Goal: Task Accomplishment & Management: Use online tool/utility

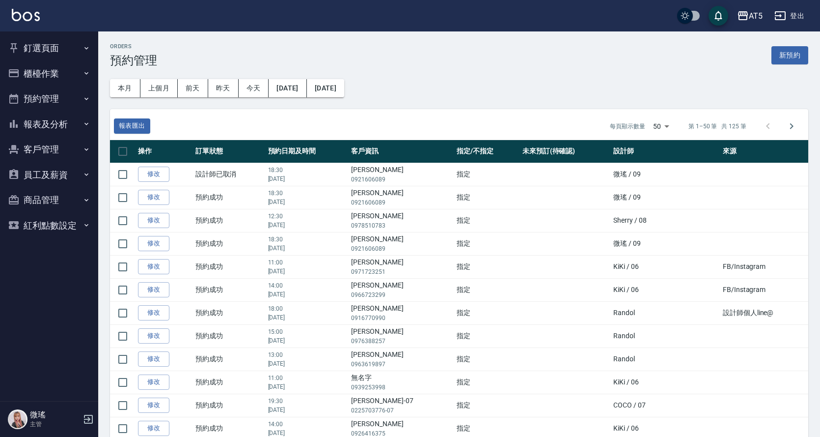
click at [65, 82] on button "櫃檯作業" at bounding box center [49, 74] width 90 height 26
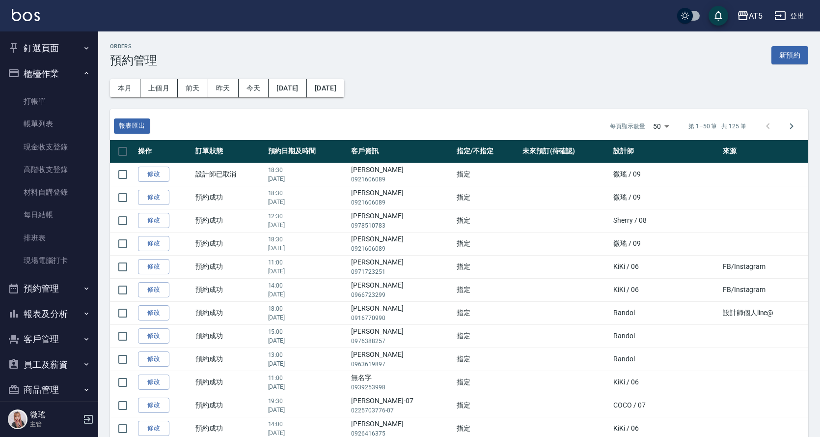
click at [43, 291] on button "預約管理" at bounding box center [49, 289] width 90 height 26
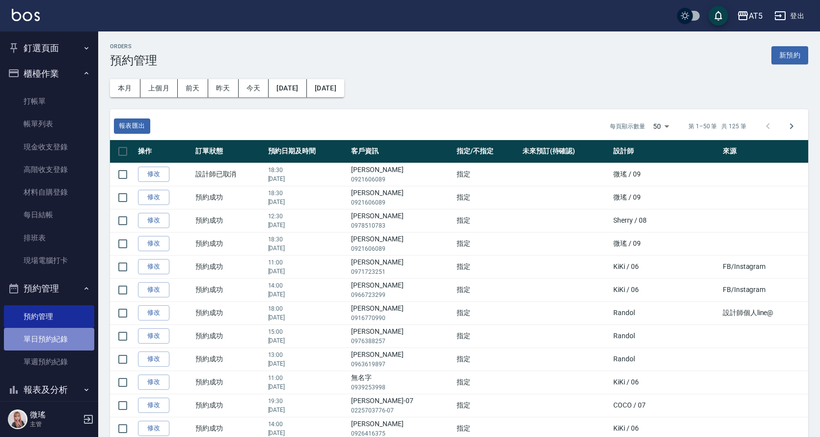
click at [60, 342] on link "單日預約紀錄" at bounding box center [49, 339] width 90 height 23
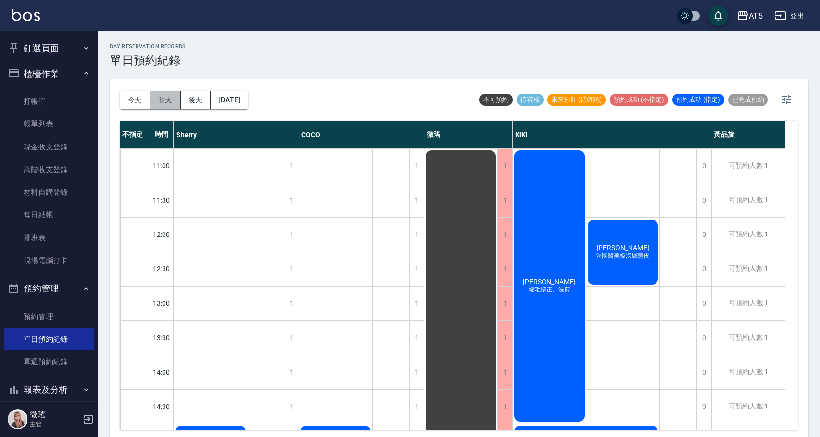
click at [161, 102] on button "明天" at bounding box center [165, 100] width 30 height 18
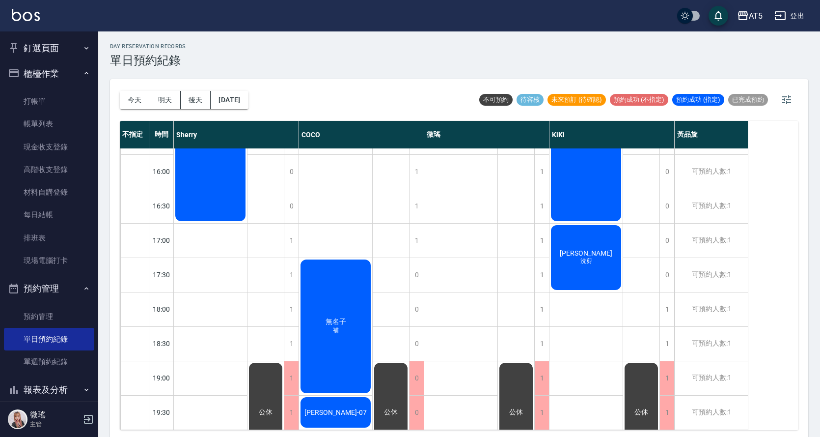
scroll to position [3, 0]
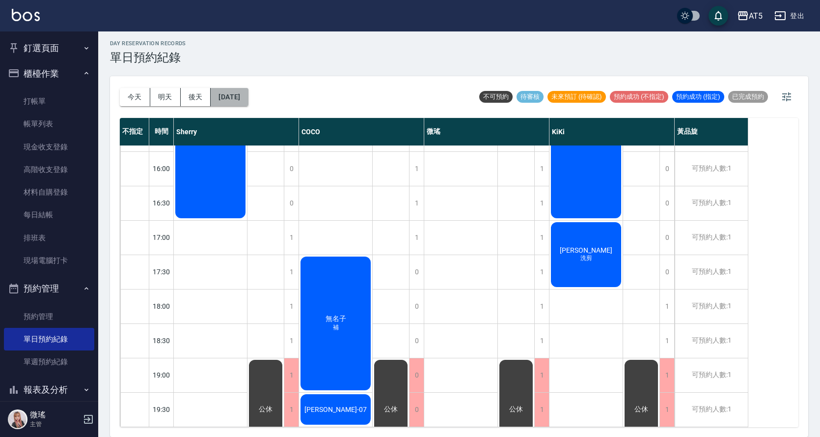
click at [240, 96] on button "[DATE]" at bounding box center [229, 97] width 37 height 18
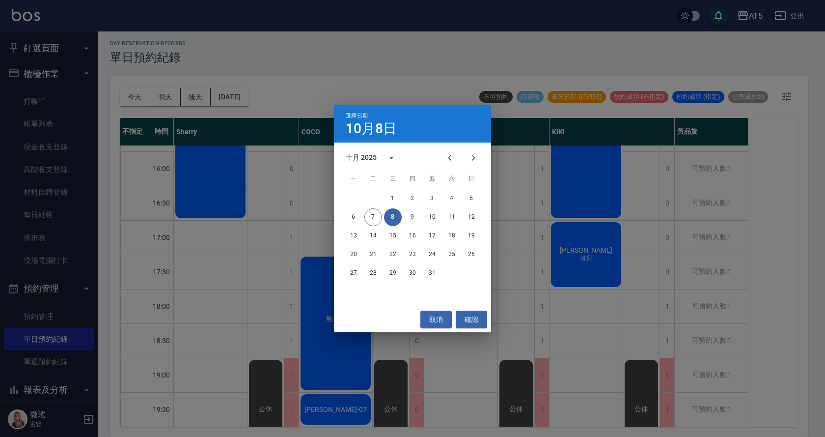
click at [427, 367] on div "選擇日期 10月8日 十月 2025 一 二 三 四 五 六 日 1 2 3 4 5 6 7 8 9 10 11 12 13 14 15 16 17 18 1…" at bounding box center [412, 218] width 825 height 437
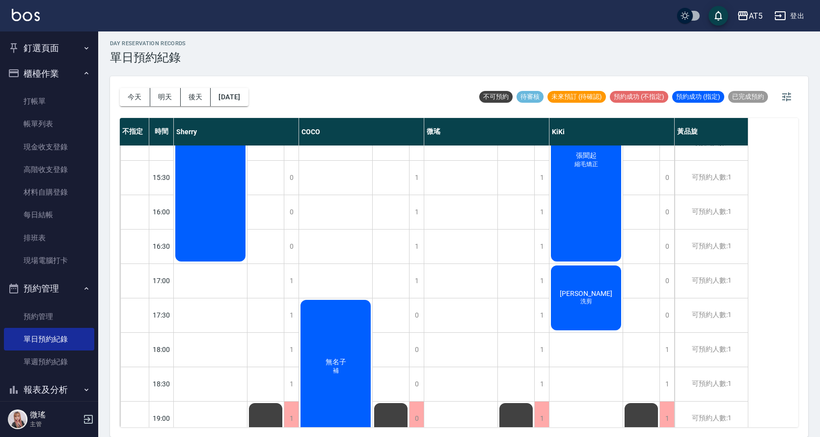
scroll to position [345, 0]
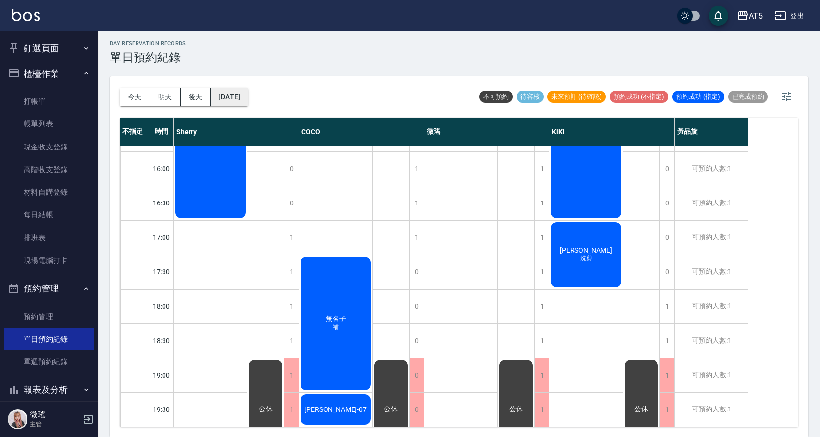
click at [240, 103] on button "[DATE]" at bounding box center [229, 97] width 37 height 18
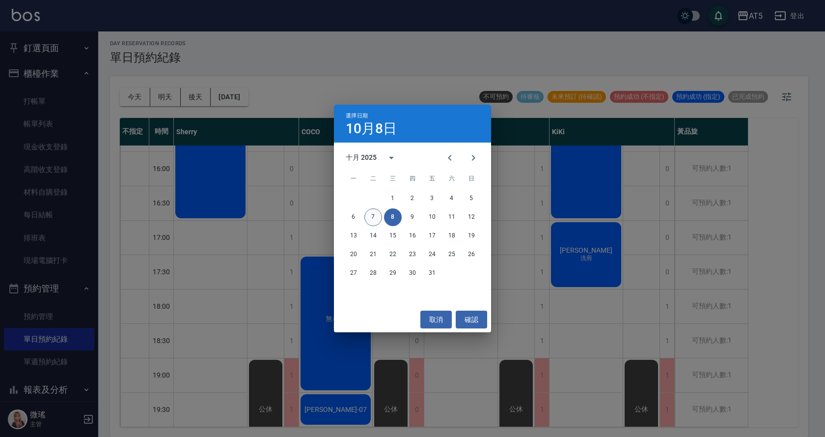
click at [372, 218] on button "7" at bounding box center [373, 217] width 18 height 18
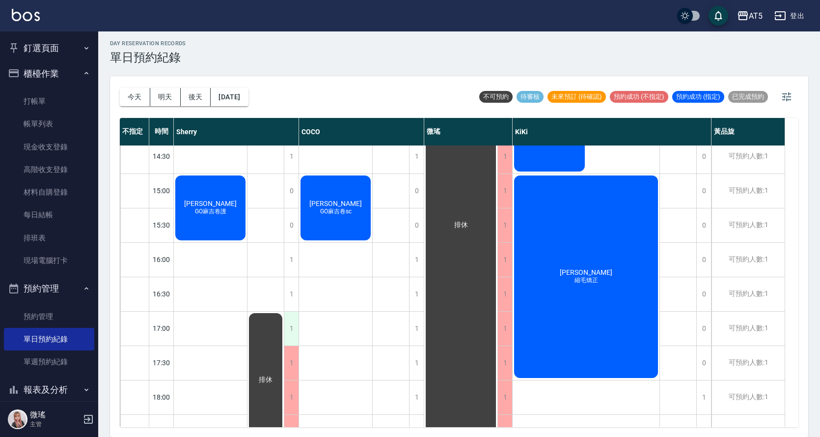
scroll to position [345, 0]
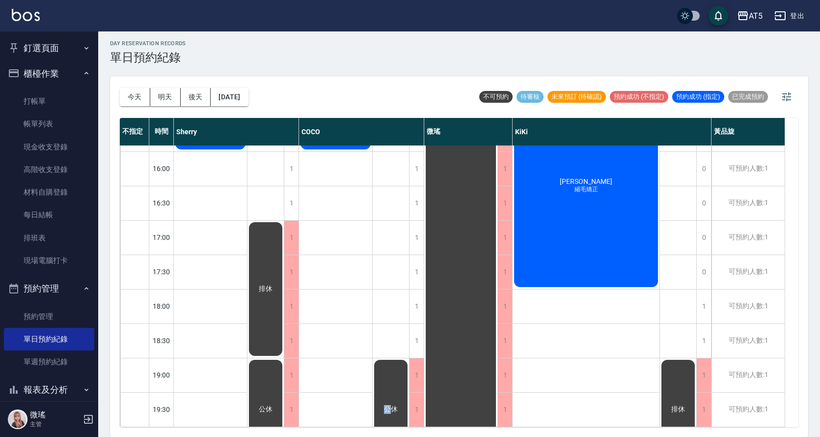
drag, startPoint x: 392, startPoint y: 378, endPoint x: 464, endPoint y: 350, distance: 77.0
click at [412, 368] on div "1 1 1 1 1 1 1 1 0 0 1 1 1 1 1 1 1 1 [PERSON_NAME]卷sc 公休" at bounding box center [361, 116] width 125 height 619
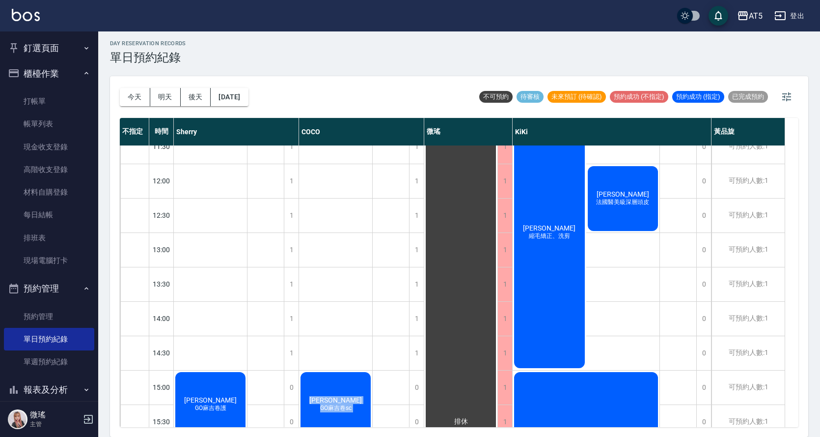
scroll to position [0, 0]
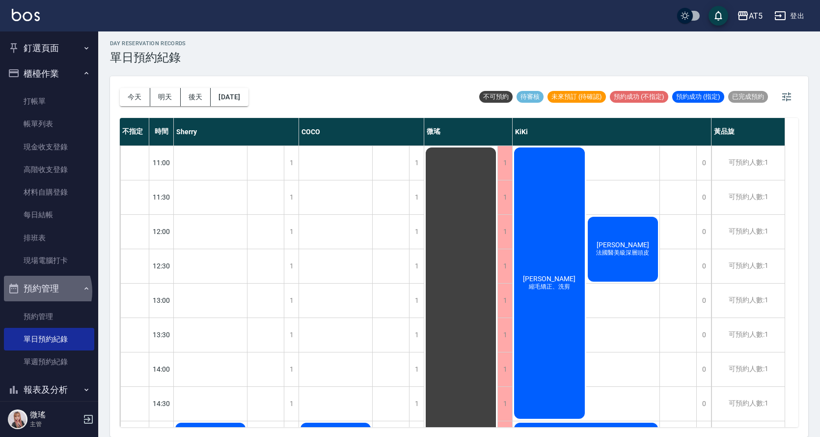
click at [38, 291] on button "預約管理" at bounding box center [49, 289] width 90 height 26
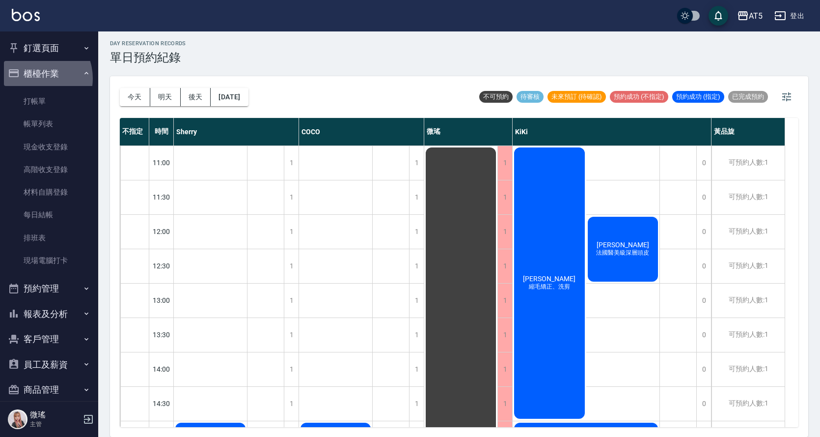
click at [33, 78] on button "櫃檯作業" at bounding box center [49, 74] width 90 height 26
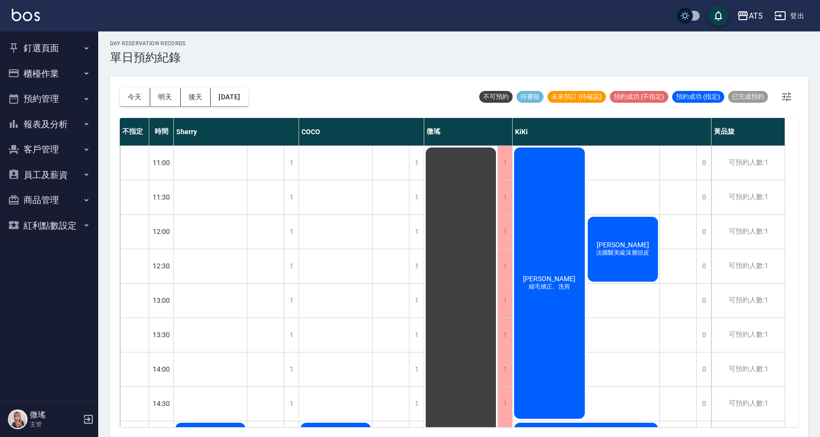
click at [47, 38] on button "釘選頁面" at bounding box center [49, 48] width 90 height 26
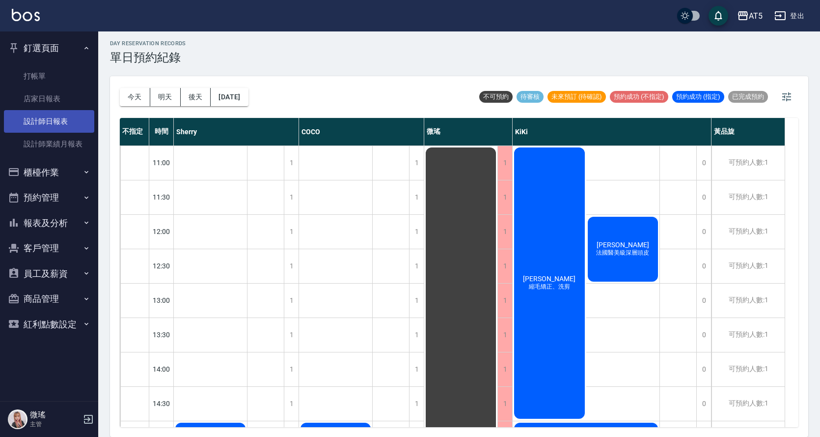
click at [64, 125] on link "設計師日報表" at bounding box center [49, 121] width 90 height 23
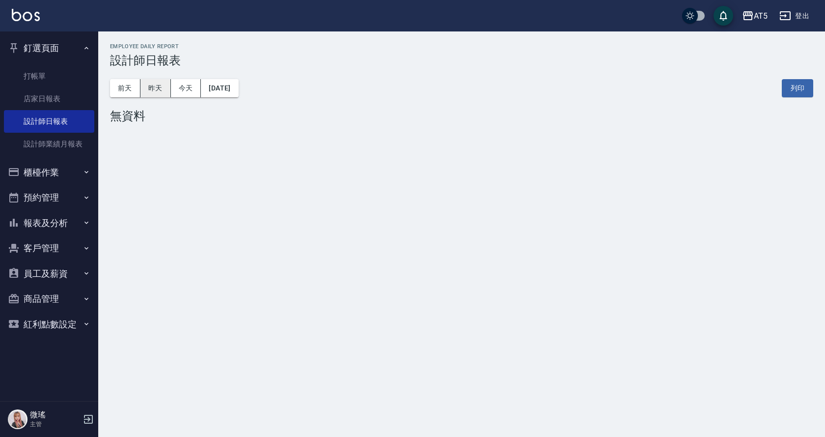
click at [152, 93] on button "昨天" at bounding box center [155, 88] width 30 height 18
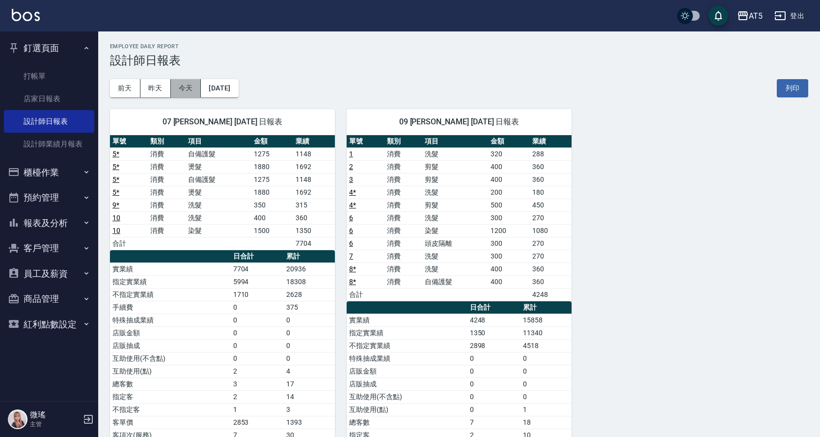
click at [181, 86] on button "今天" at bounding box center [186, 88] width 30 height 18
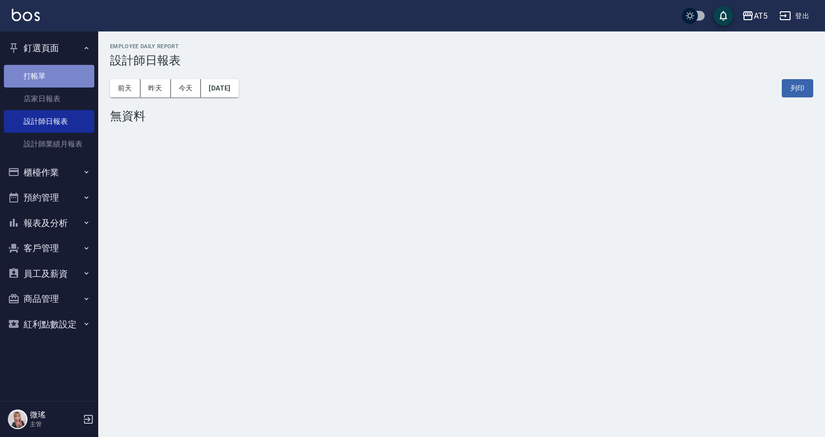
click at [66, 74] on link "打帳單" at bounding box center [49, 76] width 90 height 23
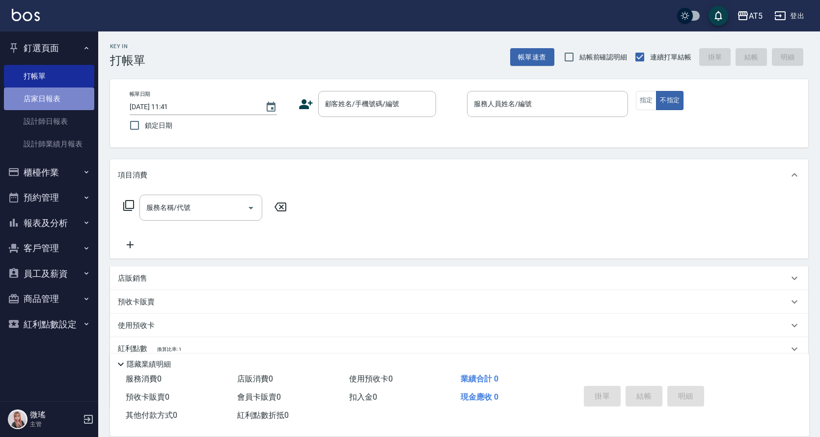
click at [53, 104] on link "店家日報表" at bounding box center [49, 98] width 90 height 23
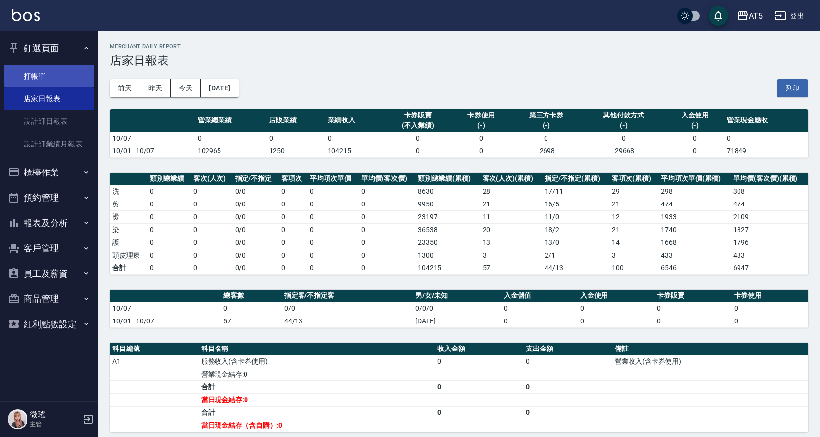
click at [64, 68] on link "打帳單" at bounding box center [49, 76] width 90 height 23
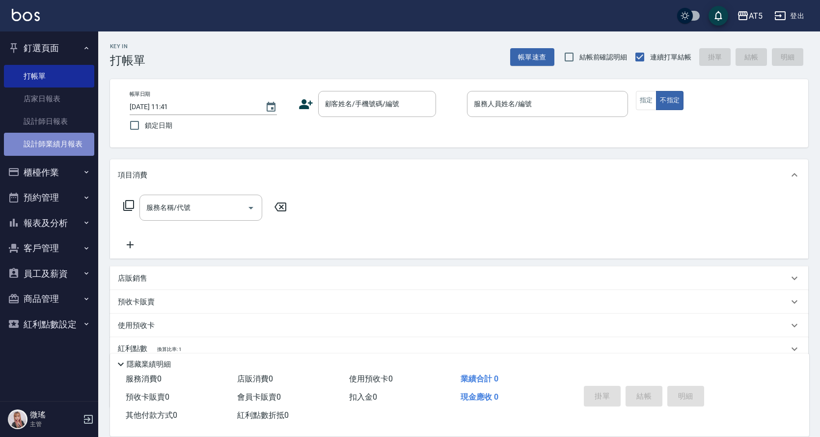
click at [75, 145] on link "設計師業績月報表" at bounding box center [49, 144] width 90 height 23
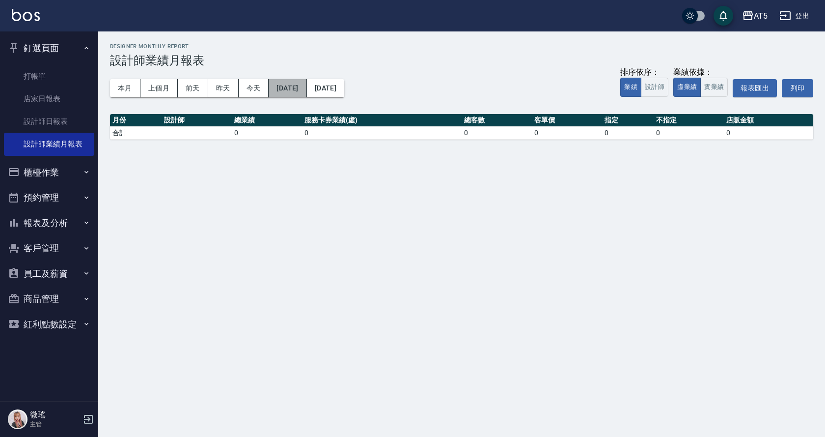
click at [287, 91] on button "[DATE]" at bounding box center [288, 88] width 38 height 18
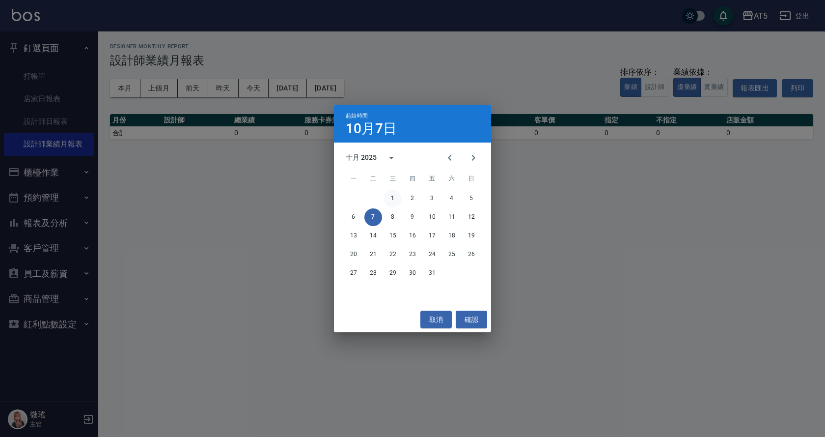
click at [390, 196] on button "1" at bounding box center [393, 199] width 18 height 18
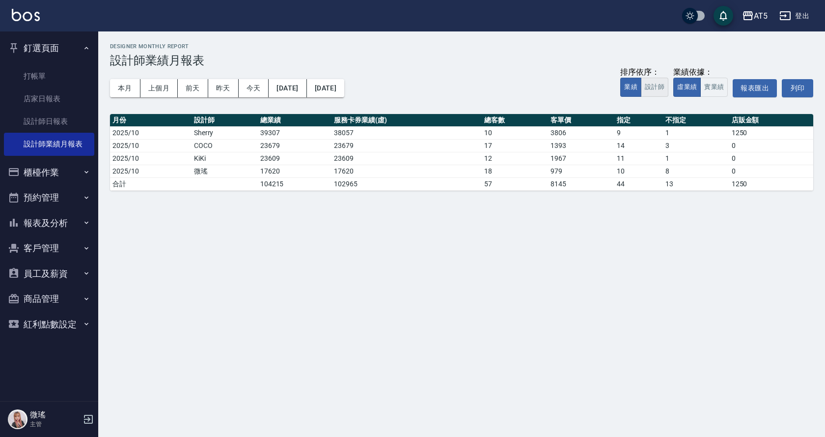
click at [659, 89] on button "設計師" at bounding box center [655, 87] width 28 height 19
click at [718, 85] on button "實業績" at bounding box center [714, 87] width 28 height 19
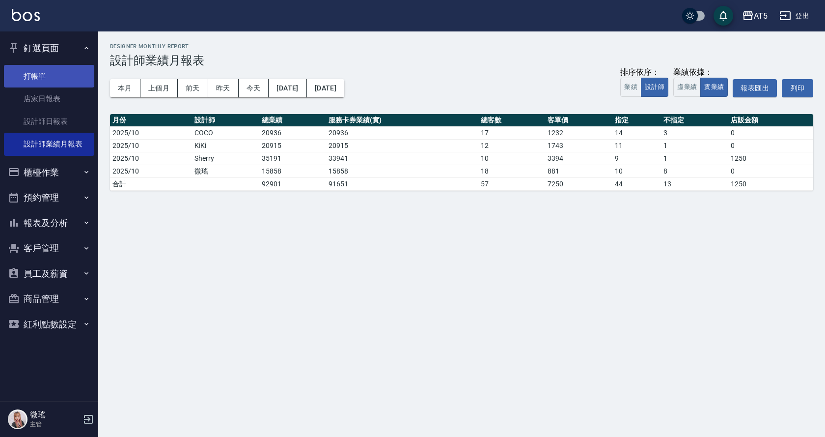
click at [52, 74] on link "打帳單" at bounding box center [49, 76] width 90 height 23
